Goal: Task Accomplishment & Management: Use online tool/utility

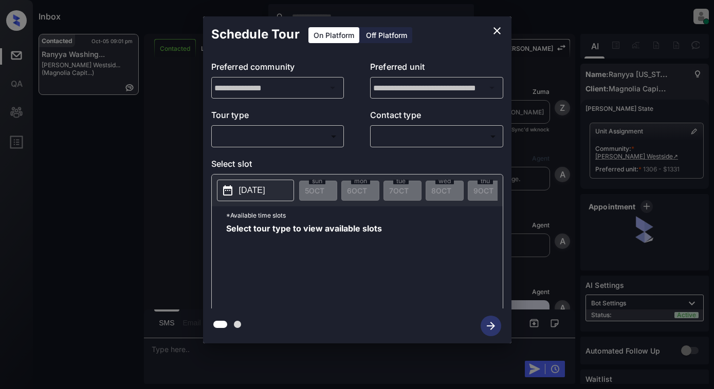
scroll to position [1144, 0]
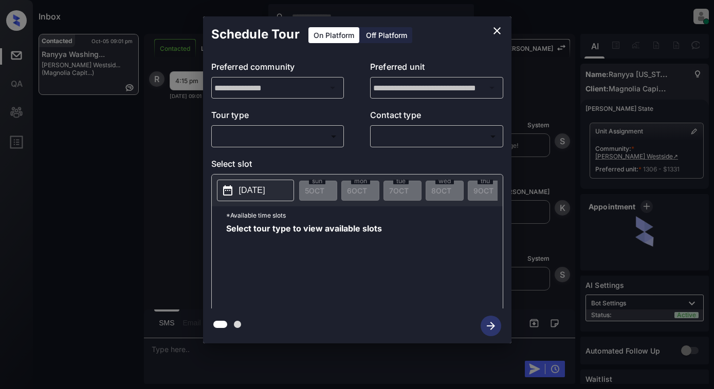
click at [298, 135] on body "Inbox [PERSON_NAME] Online Set yourself offline Set yourself on break Profile S…" at bounding box center [357, 194] width 714 height 389
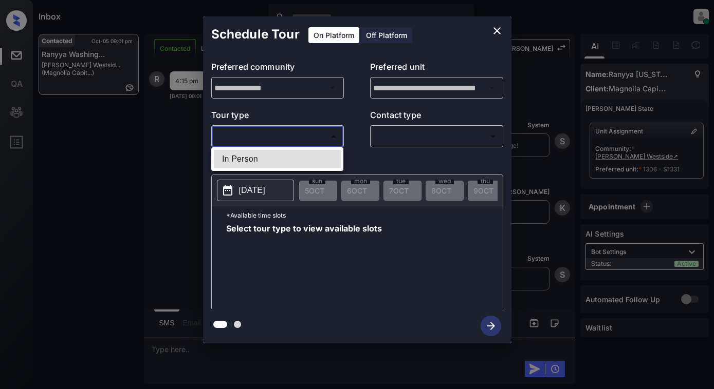
click at [299, 152] on li "In Person" at bounding box center [277, 159] width 127 height 18
type input "********"
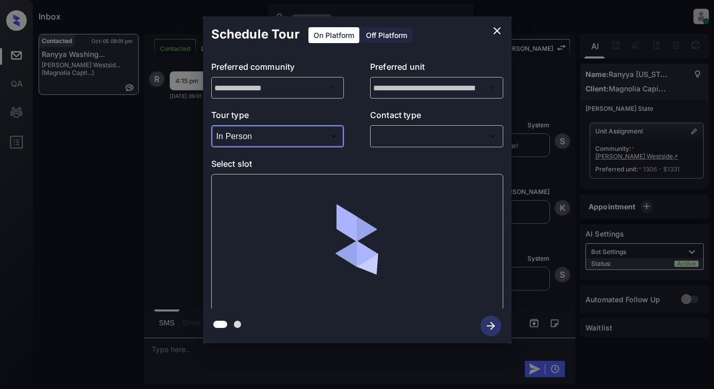
click at [406, 127] on div "​ ​" at bounding box center [436, 136] width 133 height 22
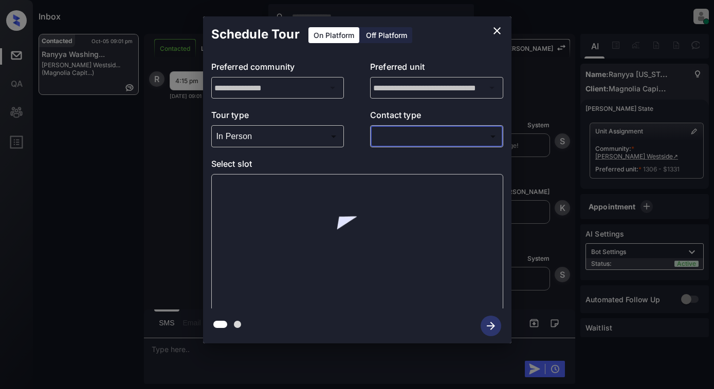
click at [411, 136] on body "Inbox [PERSON_NAME] Online Set yourself offline Set yourself on break Profile S…" at bounding box center [357, 194] width 714 height 389
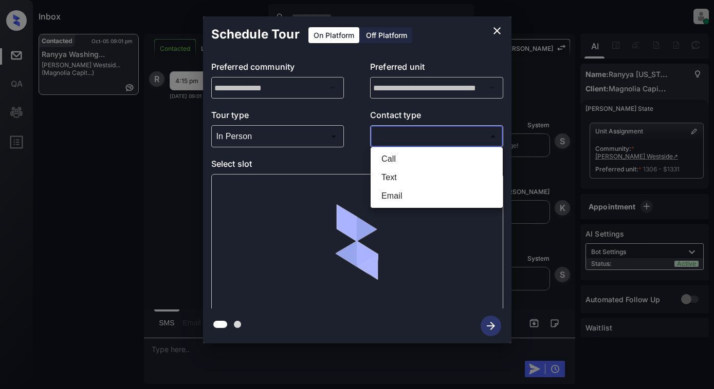
click at [401, 178] on li "Text" at bounding box center [436, 178] width 127 height 18
type input "****"
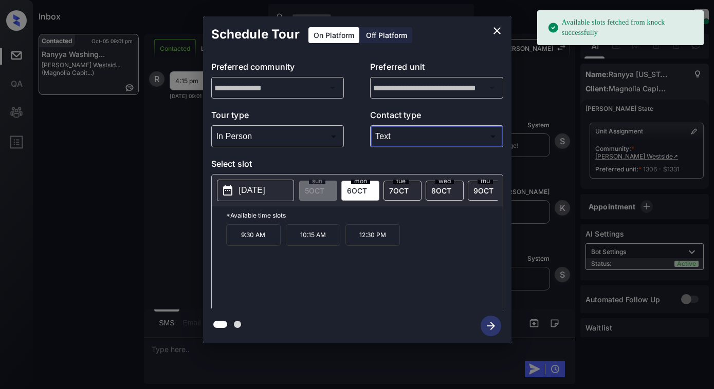
click at [265, 189] on p "[DATE]" at bounding box center [252, 190] width 26 height 12
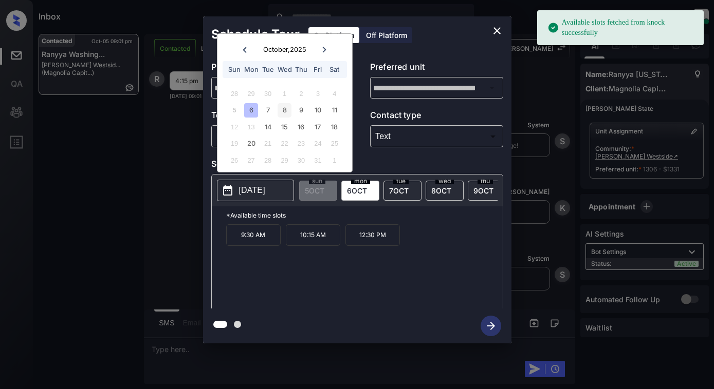
click at [283, 110] on div "8" at bounding box center [284, 110] width 14 height 14
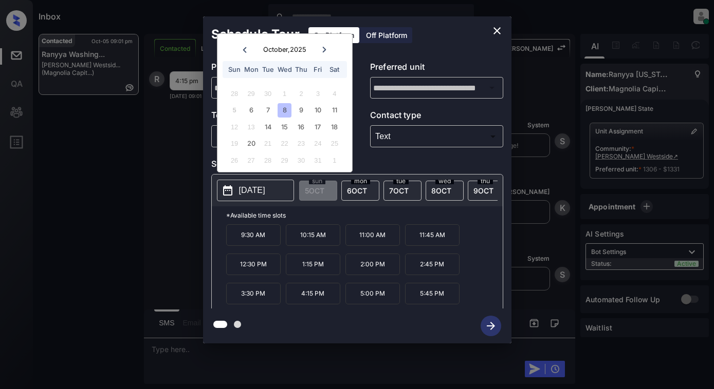
click at [312, 299] on p "4:15 PM" at bounding box center [313, 294] width 54 height 22
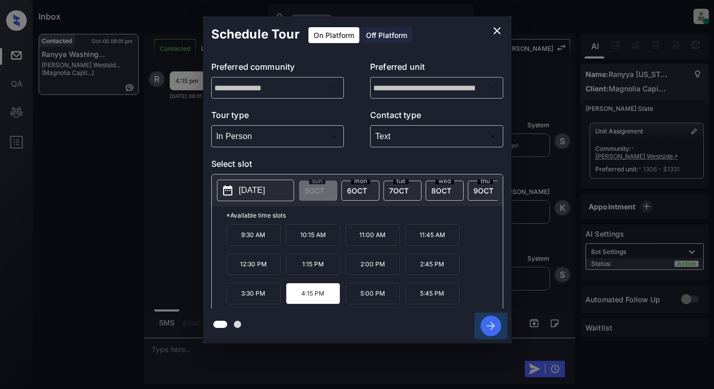
click at [496, 322] on icon "button" at bounding box center [490, 326] width 21 height 21
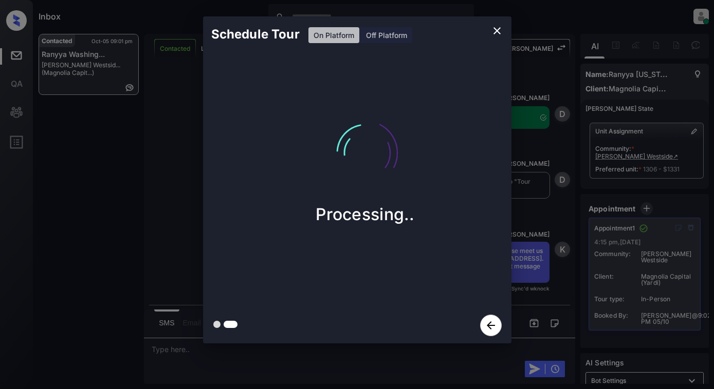
scroll to position [1431, 0]
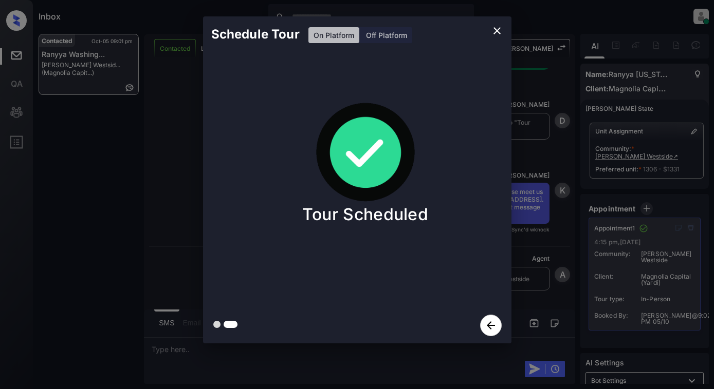
click at [163, 162] on div "Schedule Tour On Platform Off Platform Tour Scheduled" at bounding box center [357, 180] width 714 height 360
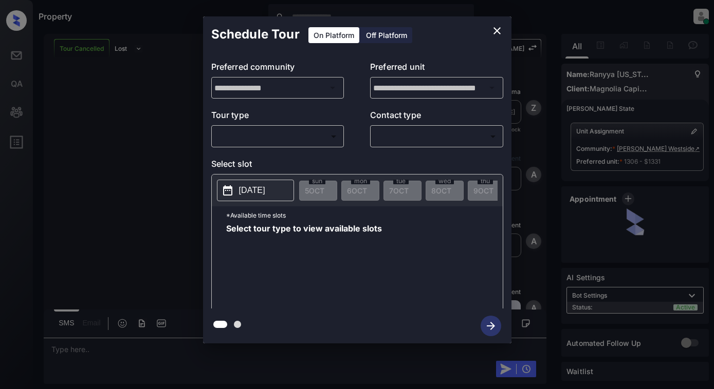
scroll to position [1476, 0]
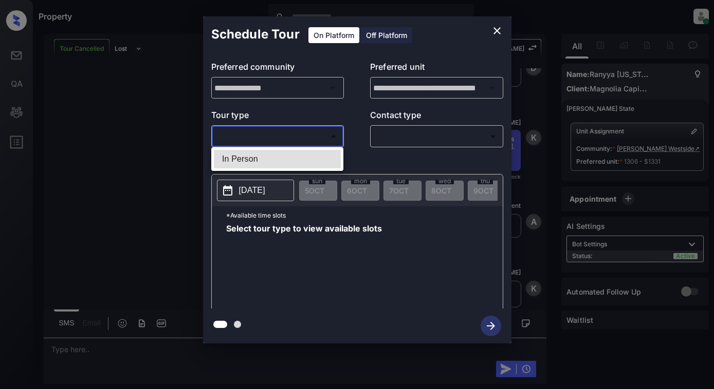
click at [321, 139] on body "Property Dominic Ceralde Online Set yourself offline Set yourself on break Prof…" at bounding box center [357, 194] width 714 height 389
click at [320, 154] on li "In Person" at bounding box center [277, 159] width 127 height 18
type input "********"
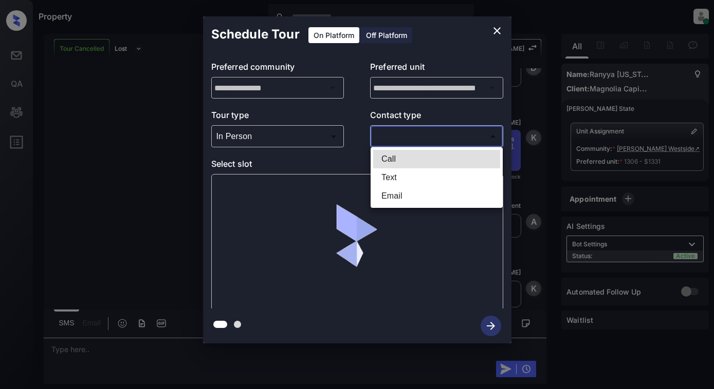
click at [468, 129] on body "Property Dominic Ceralde Online Set yourself offline Set yourself on break Prof…" at bounding box center [357, 194] width 714 height 389
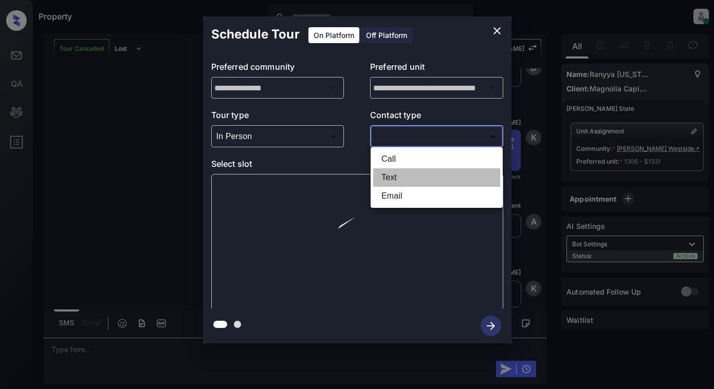
click at [452, 175] on li "Text" at bounding box center [436, 178] width 127 height 18
type input "****"
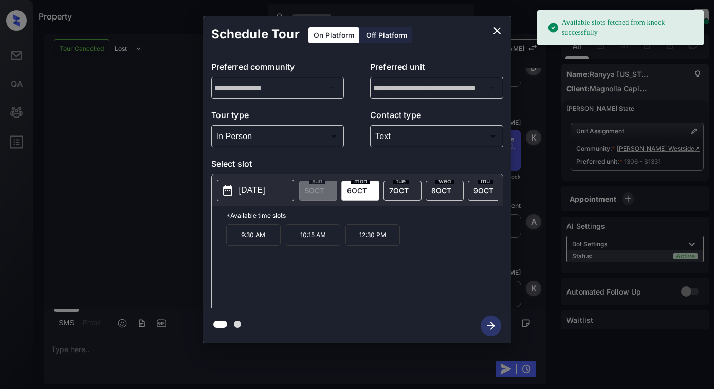
click at [276, 198] on button "[DATE]" at bounding box center [255, 191] width 77 height 22
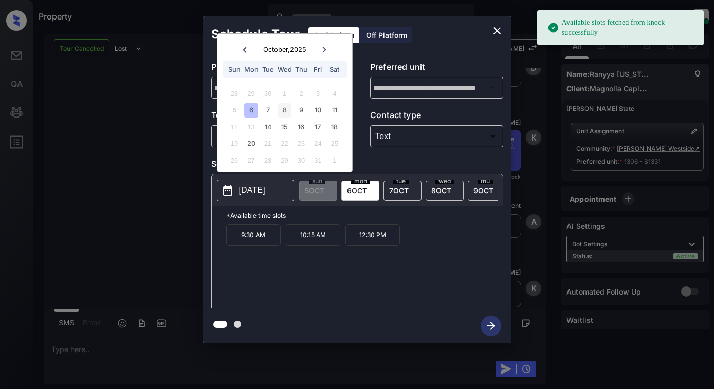
click at [283, 116] on div "8" at bounding box center [284, 110] width 14 height 14
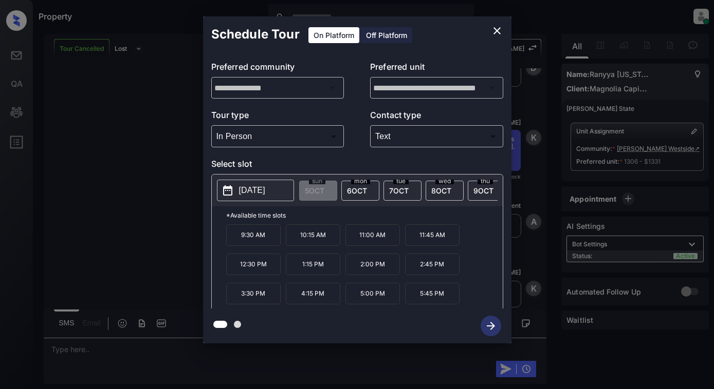
click at [319, 299] on p "4:15 PM" at bounding box center [313, 294] width 54 height 22
click at [485, 326] on icon "button" at bounding box center [490, 326] width 21 height 21
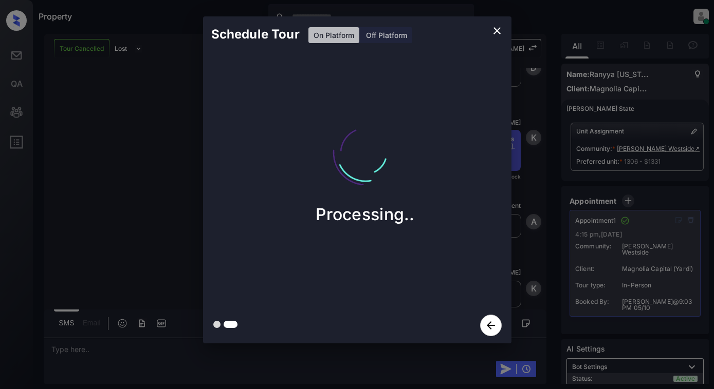
click at [537, 248] on div "Schedule Tour On Platform Off Platform Processing.." at bounding box center [357, 180] width 714 height 360
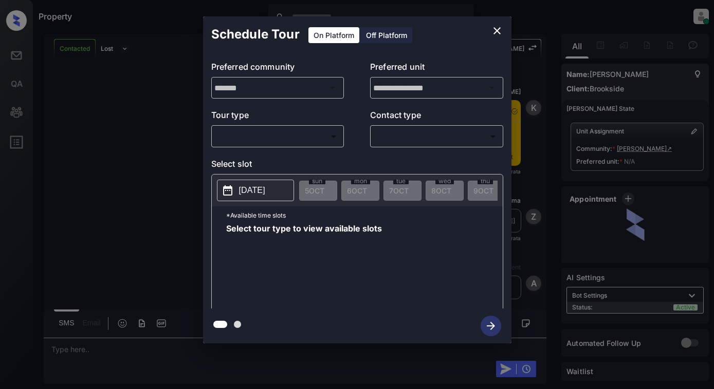
scroll to position [683, 0]
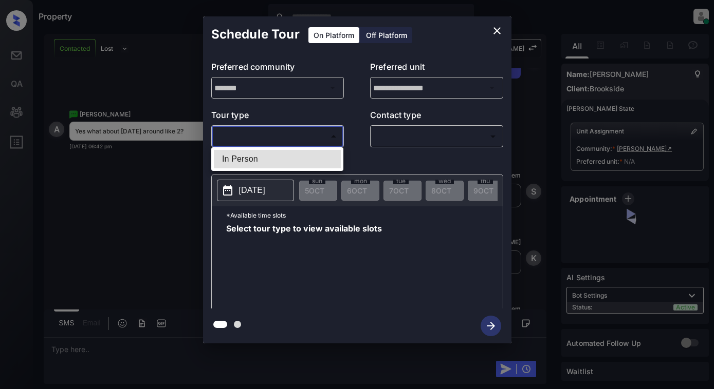
click at [264, 143] on body "Property Dominic Ceralde Online Set yourself offline Set yourself on break Prof…" at bounding box center [357, 194] width 714 height 389
click at [264, 159] on li "In Person" at bounding box center [277, 159] width 127 height 18
type input "********"
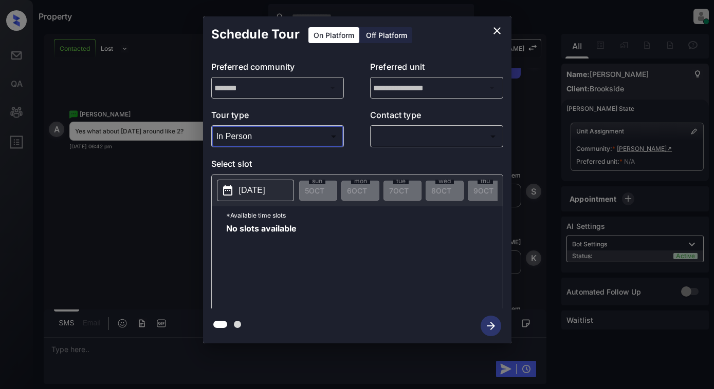
click at [259, 195] on p "[DATE]" at bounding box center [252, 190] width 26 height 12
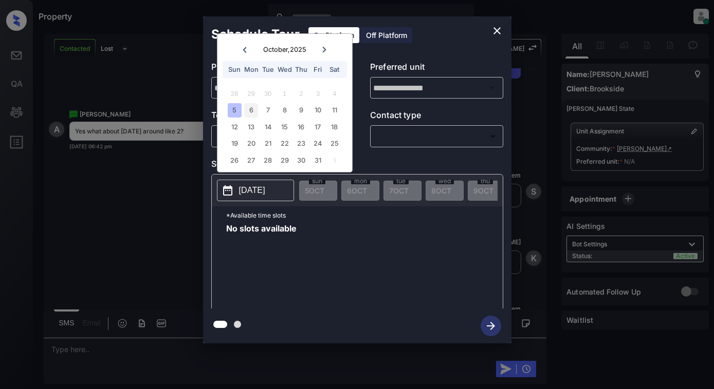
click at [253, 107] on div "6" at bounding box center [251, 110] width 14 height 14
click at [268, 109] on div "7" at bounding box center [268, 110] width 14 height 14
click at [293, 109] on div "5 6 7 8 9 10 11" at bounding box center [284, 110] width 128 height 16
click at [491, 30] on icon "close" at bounding box center [497, 31] width 12 height 12
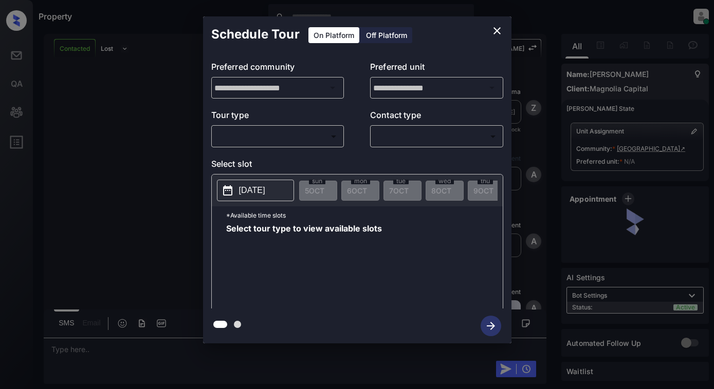
scroll to position [257, 0]
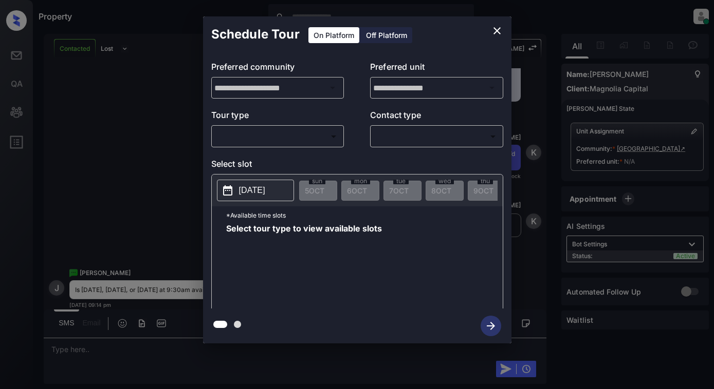
click at [303, 141] on body "Property Dominic Ceralde Online Set yourself offline Set yourself on break Prof…" at bounding box center [357, 194] width 714 height 389
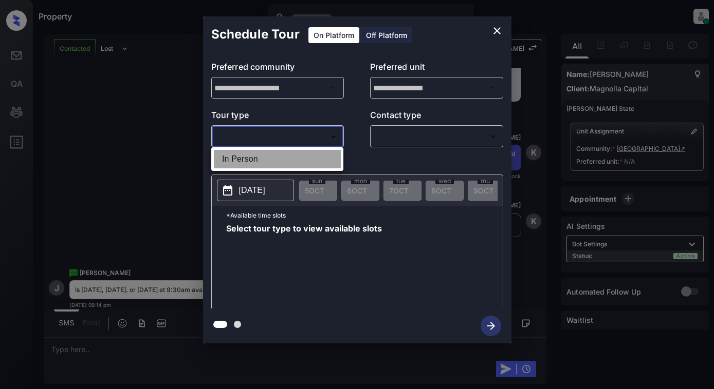
click at [303, 159] on li "In Person" at bounding box center [277, 159] width 127 height 18
type input "********"
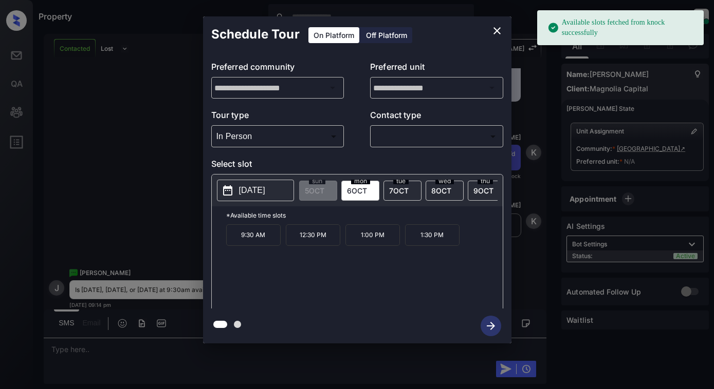
click at [241, 197] on p "[DATE]" at bounding box center [252, 190] width 26 height 12
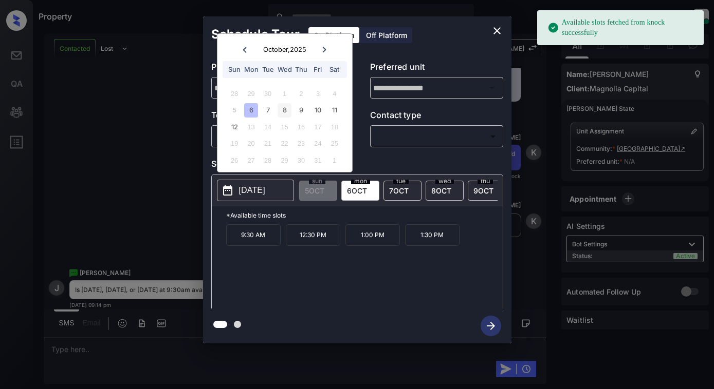
click at [285, 112] on div "8" at bounding box center [284, 110] width 14 height 14
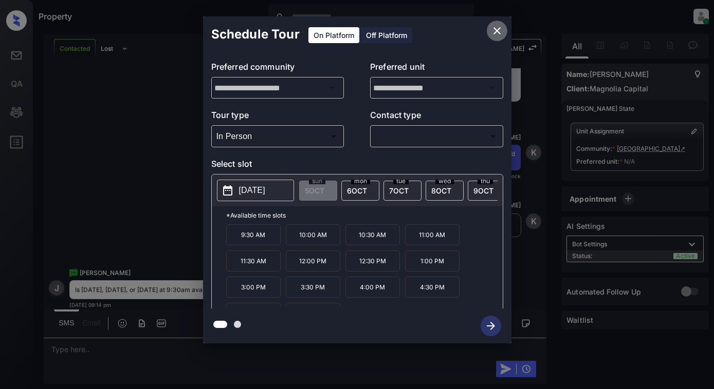
click at [498, 32] on icon "close" at bounding box center [497, 31] width 12 height 12
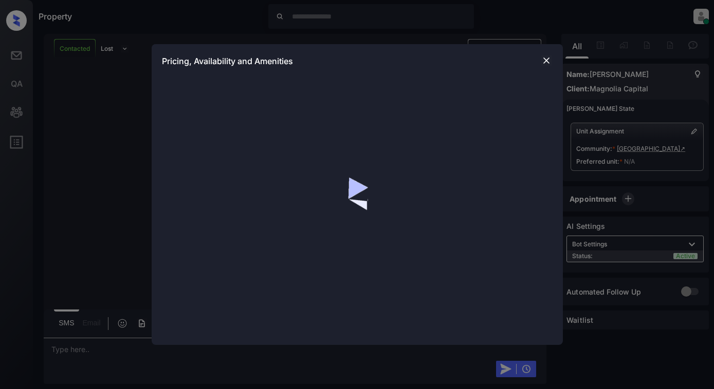
scroll to position [600, 0]
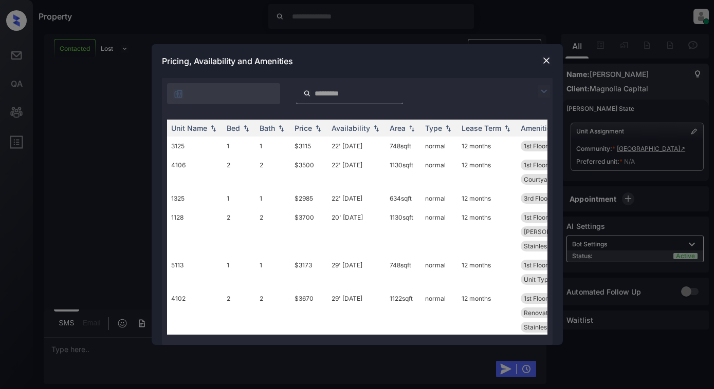
click at [545, 63] on img at bounding box center [546, 60] width 10 height 10
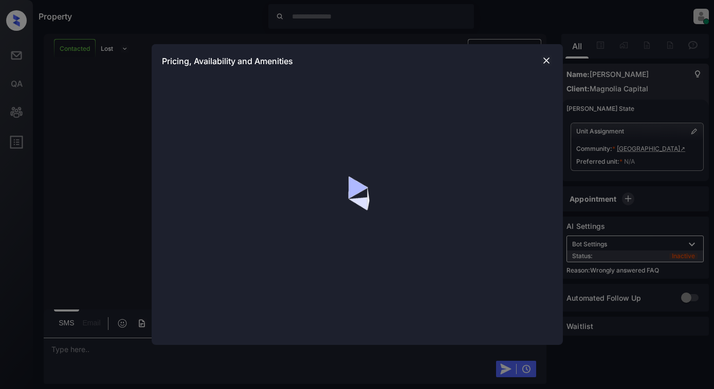
scroll to position [1081, 0]
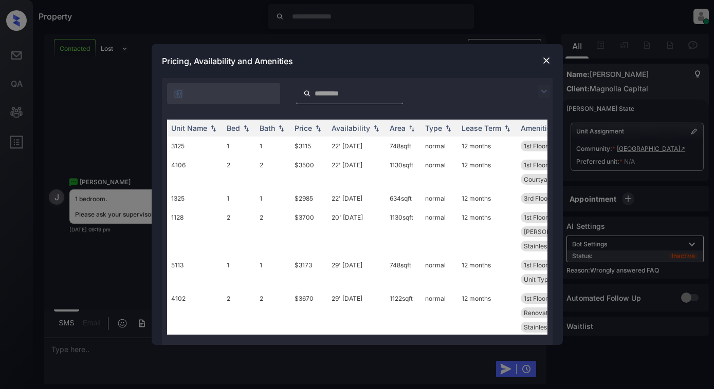
click at [547, 89] on img at bounding box center [543, 91] width 12 height 12
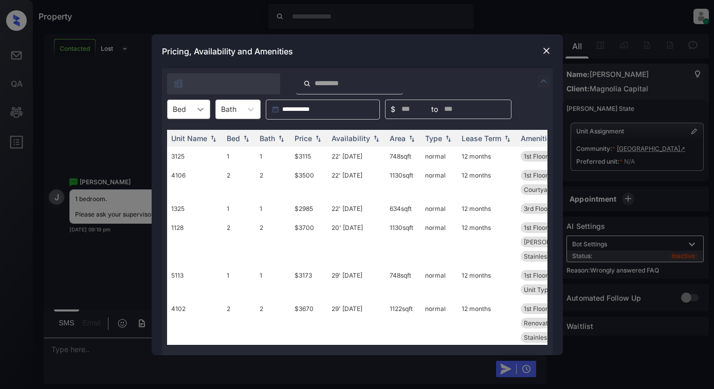
click at [203, 110] on icon at bounding box center [200, 109] width 10 height 10
click at [195, 136] on div "1" at bounding box center [188, 134] width 43 height 18
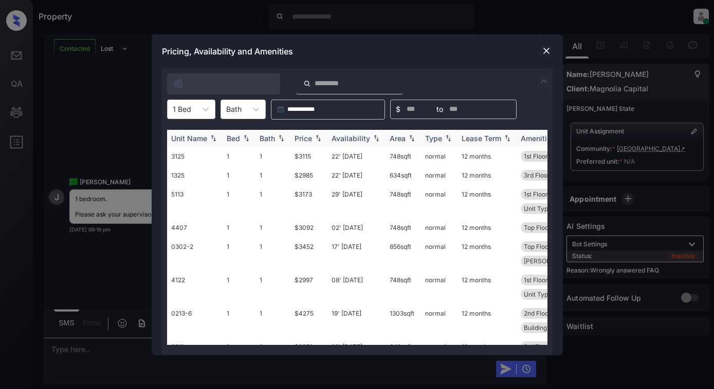
click at [311, 136] on div "Price" at bounding box center [302, 138] width 17 height 9
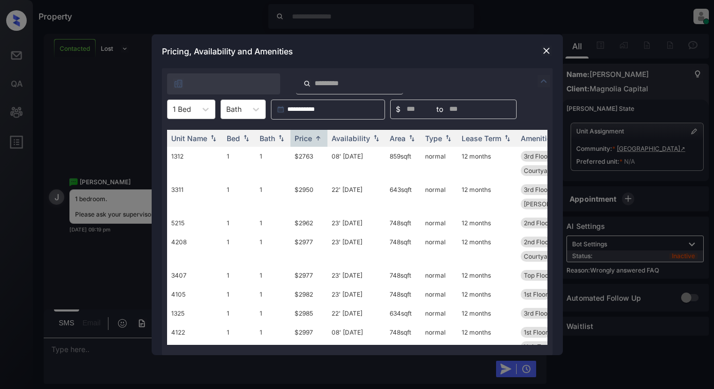
click at [546, 47] on img at bounding box center [546, 51] width 10 height 10
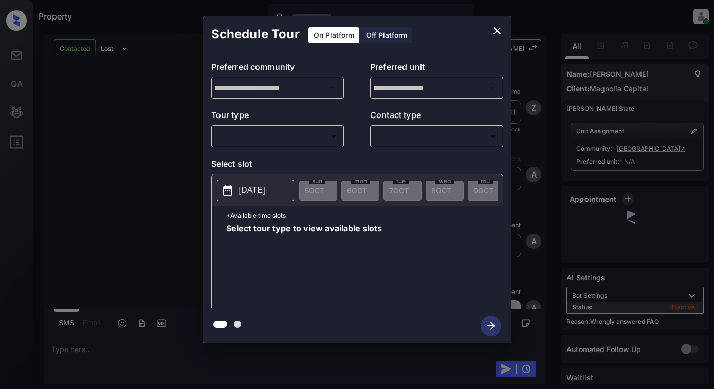
scroll to position [1081, 0]
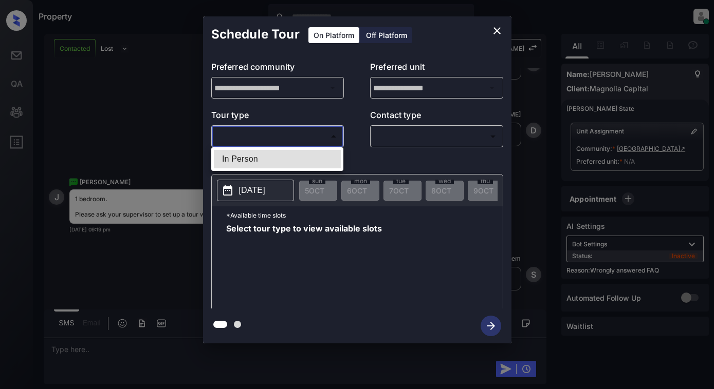
click at [320, 140] on body "Property [PERSON_NAME] Online Set yourself offline Set yourself on break Profil…" at bounding box center [357, 194] width 714 height 389
click at [318, 159] on li "In Person" at bounding box center [277, 159] width 127 height 18
type input "********"
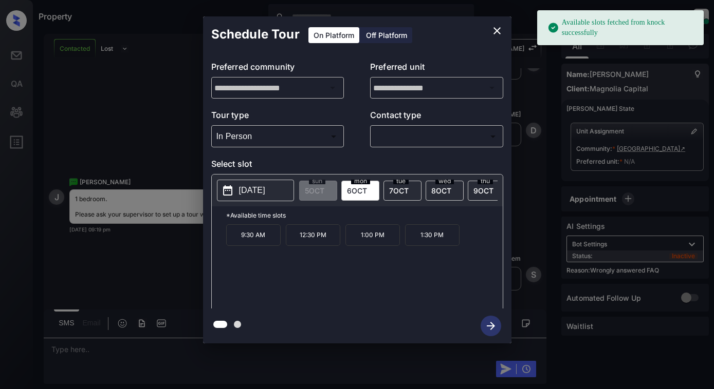
click at [259, 187] on p "2025-10-06" at bounding box center [252, 190] width 26 height 12
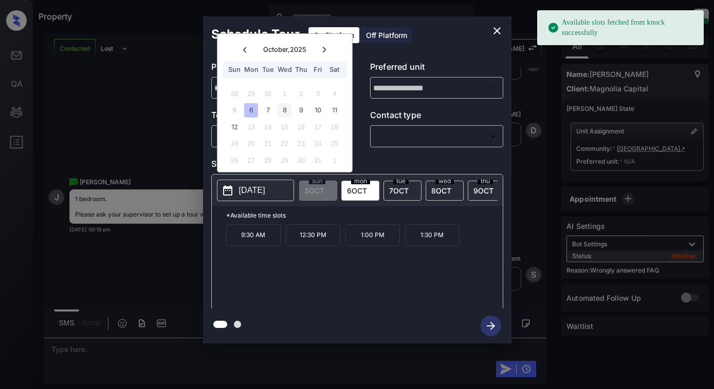
click at [281, 108] on div "8" at bounding box center [284, 110] width 14 height 14
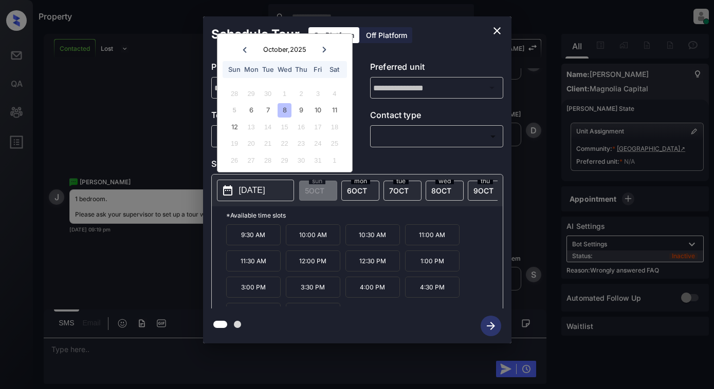
click at [499, 26] on icon "close" at bounding box center [497, 31] width 12 height 12
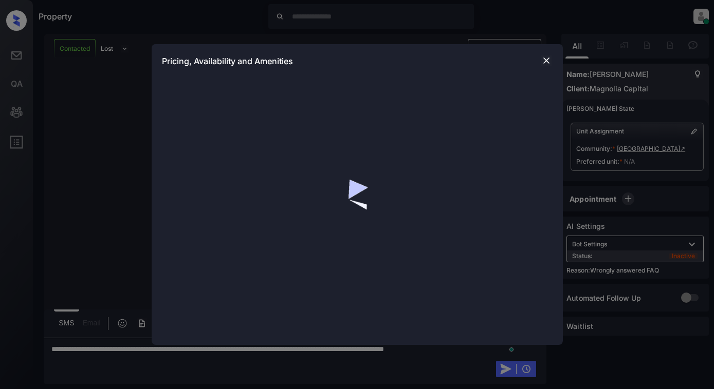
scroll to position [1081, 0]
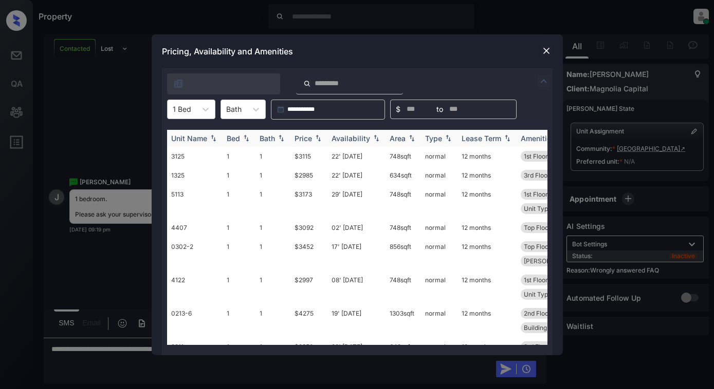
click at [308, 139] on div "Price" at bounding box center [302, 138] width 17 height 9
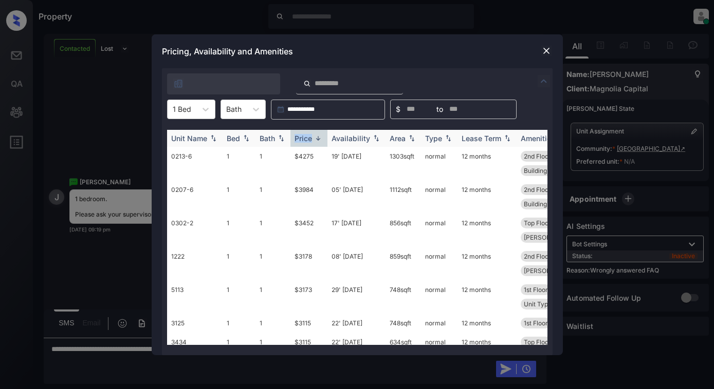
click at [308, 139] on div "Price" at bounding box center [302, 138] width 17 height 9
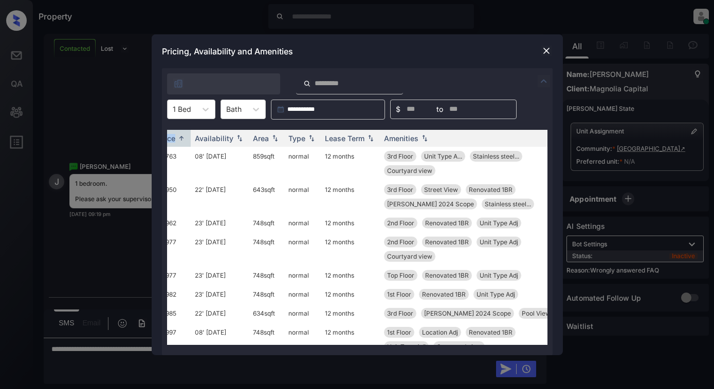
scroll to position [1147, 0]
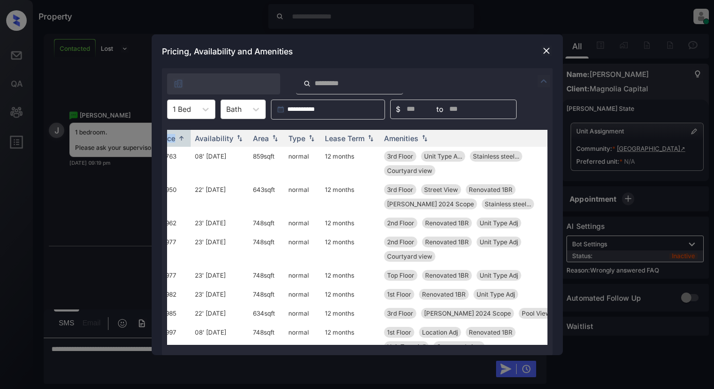
click at [545, 55] on img at bounding box center [546, 51] width 10 height 10
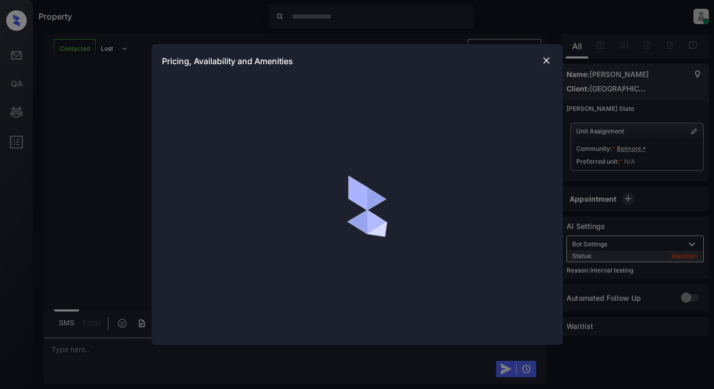
scroll to position [1454, 0]
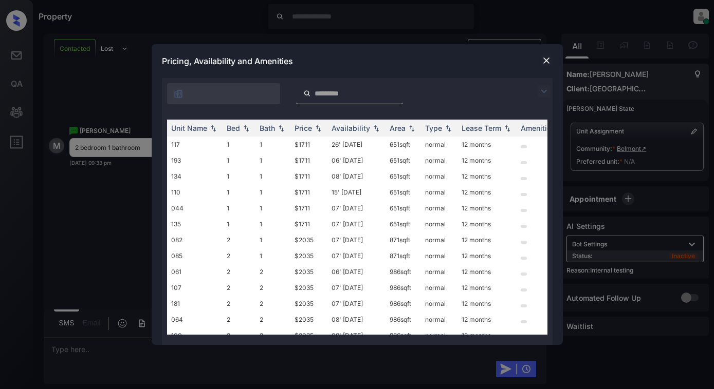
click at [546, 95] on img at bounding box center [543, 91] width 12 height 12
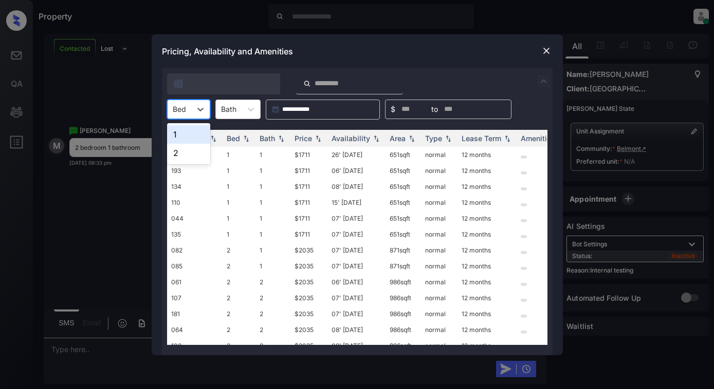
click at [182, 107] on div at bounding box center [179, 109] width 13 height 11
click at [181, 149] on div "2" at bounding box center [188, 153] width 43 height 18
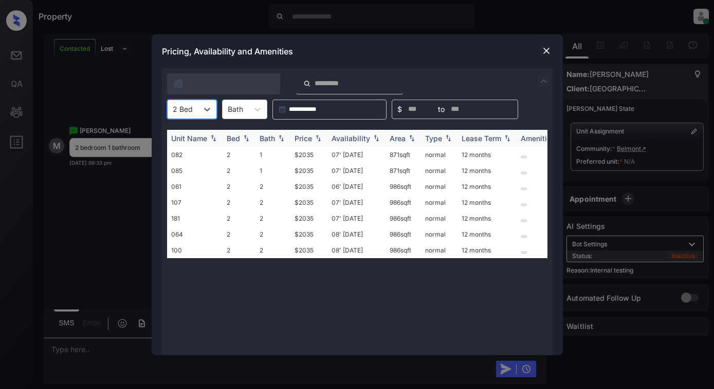
click at [304, 135] on div "Price" at bounding box center [302, 138] width 17 height 9
click at [544, 53] on img at bounding box center [546, 51] width 10 height 10
